Goal: Task Accomplishment & Management: Manage account settings

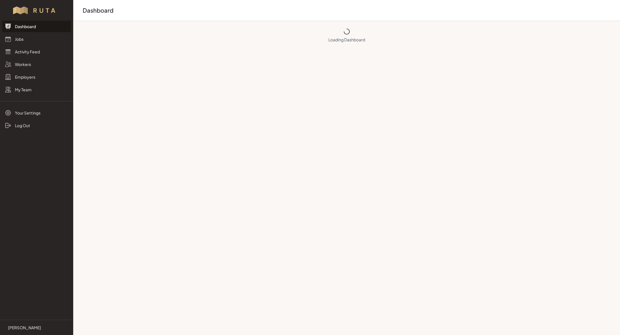
click at [27, 31] on link "Dashboard" at bounding box center [36, 26] width 69 height 11
click at [30, 42] on link "Jobs" at bounding box center [36, 38] width 69 height 11
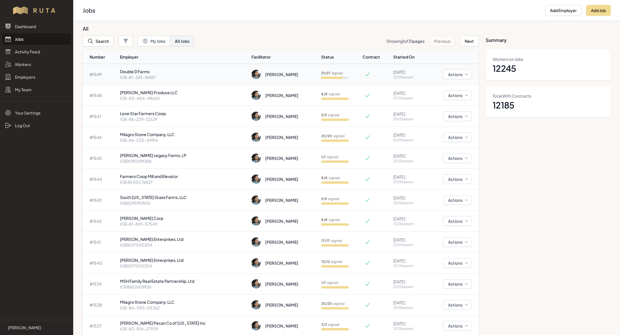
click at [167, 77] on p "IOE-81-381-16487" at bounding box center [183, 77] width 127 height 6
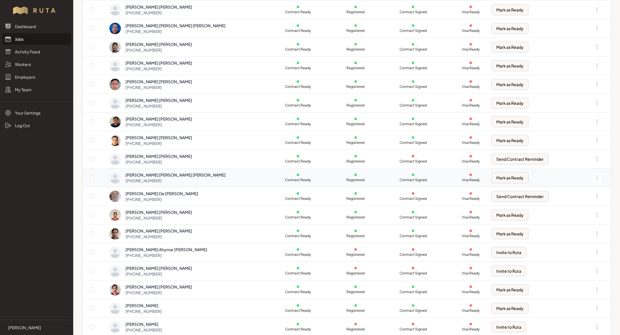
scroll to position [266, 0]
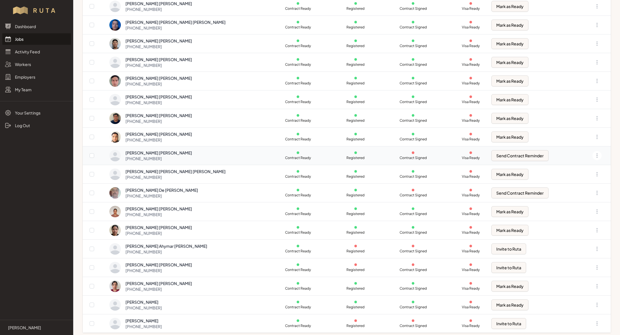
click at [191, 153] on div "[PERSON_NAME] [PERSON_NAME] [PHONE_NUMBER]" at bounding box center [193, 155] width 168 height 11
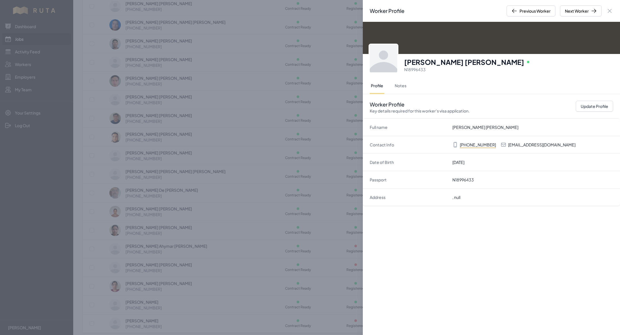
click at [235, 231] on div "Worker Profile Previous Worker Next Worker Close panel [PERSON_NAME] [PERSON_NA…" at bounding box center [310, 167] width 620 height 335
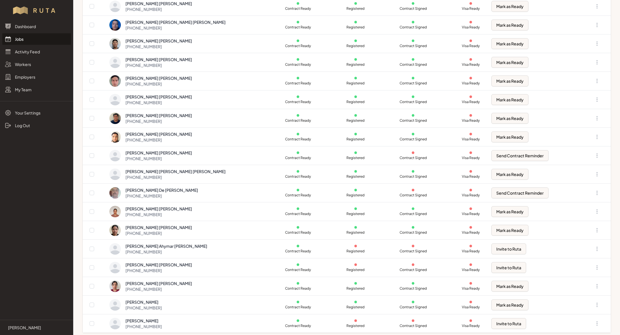
click at [28, 40] on link "Jobs" at bounding box center [36, 38] width 69 height 11
